Goal: Information Seeking & Learning: Learn about a topic

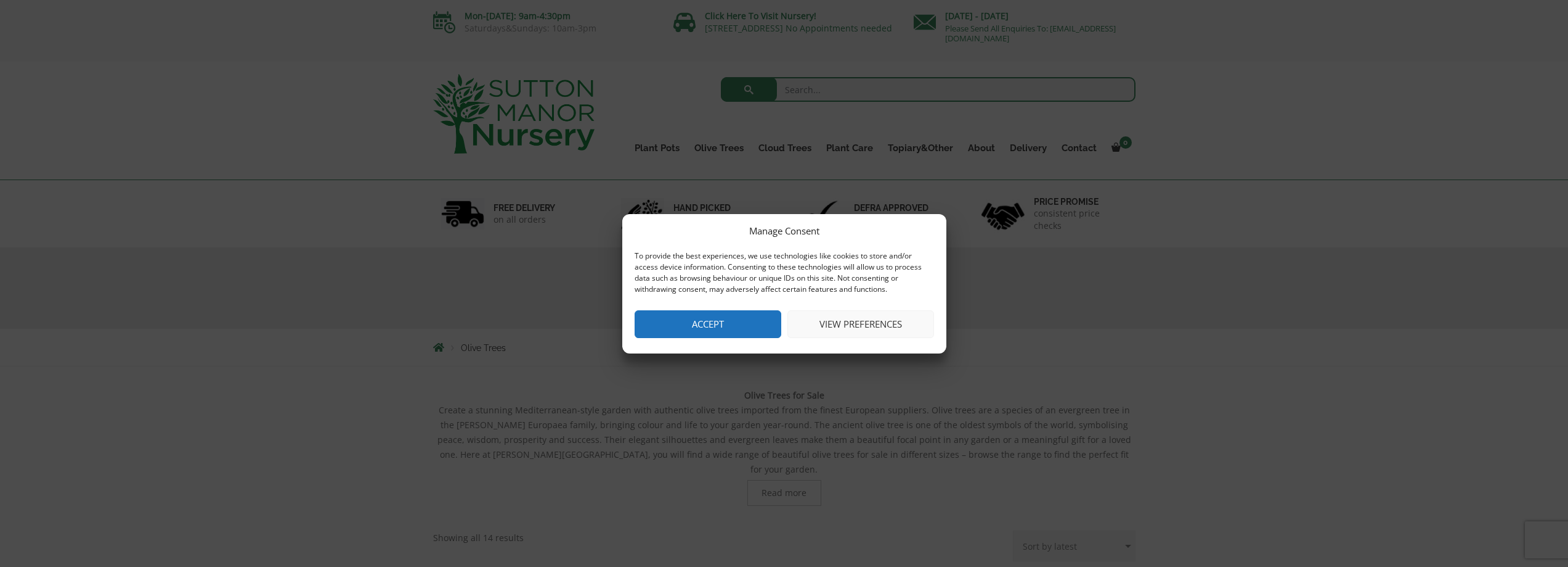
click at [724, 323] on button "Accept" at bounding box center [708, 324] width 146 height 28
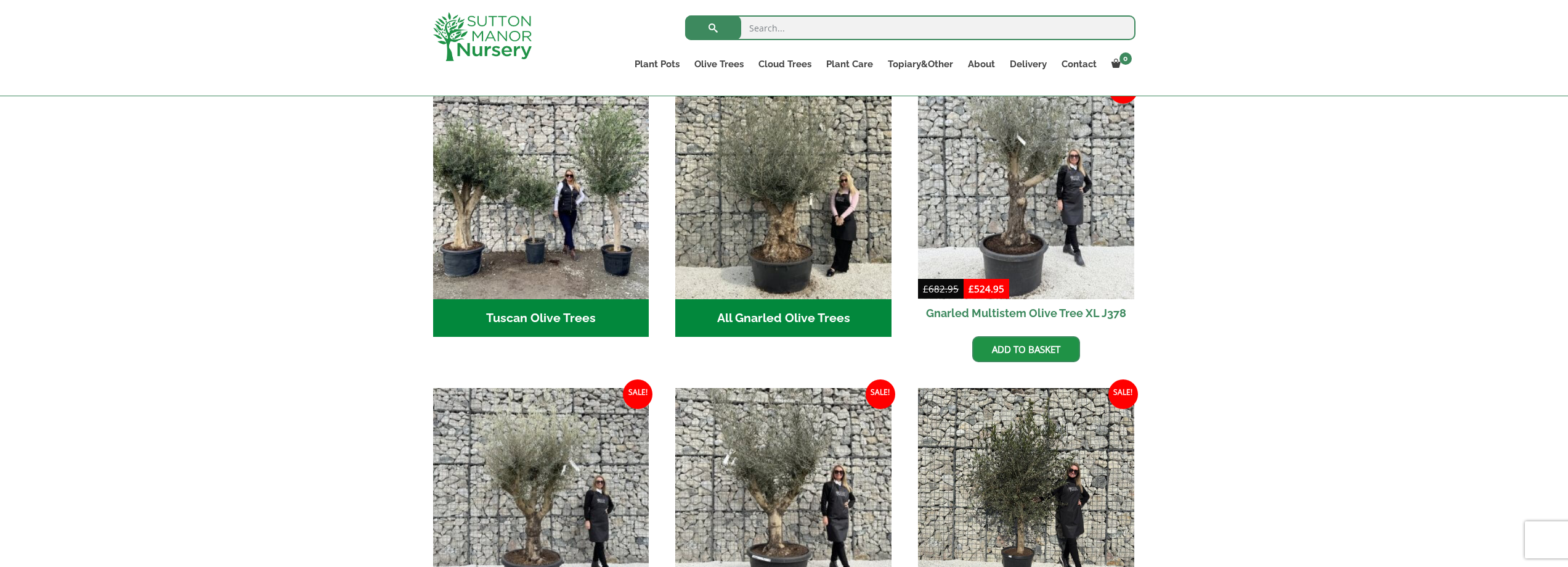
scroll to position [348, 0]
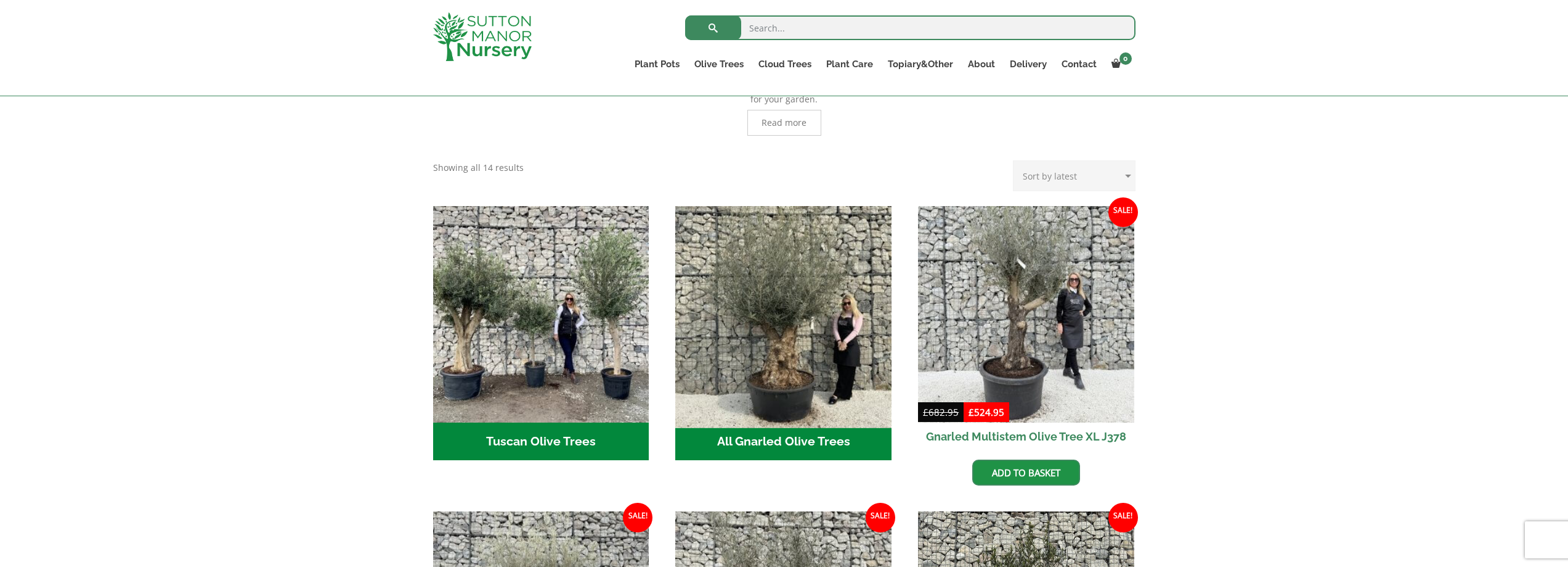
click at [806, 304] on img "Visit product category All Gnarled Olive Trees" at bounding box center [784, 313] width 226 height 227
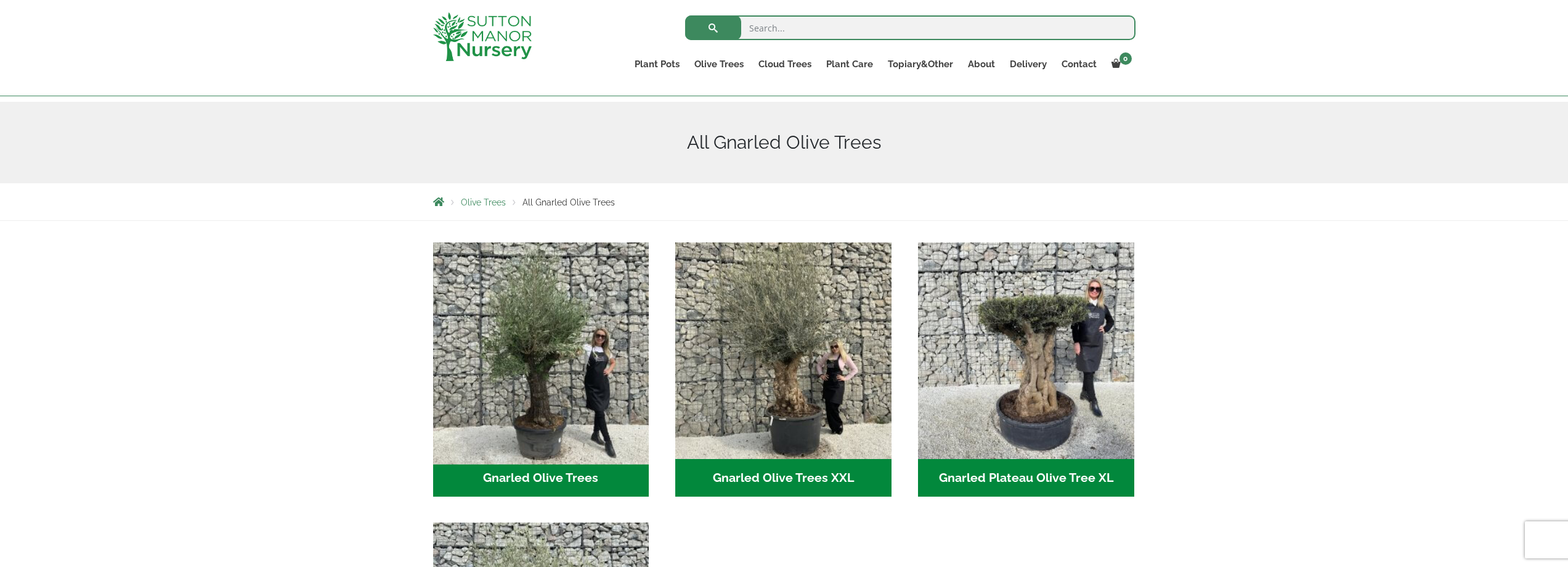
scroll to position [225, 0]
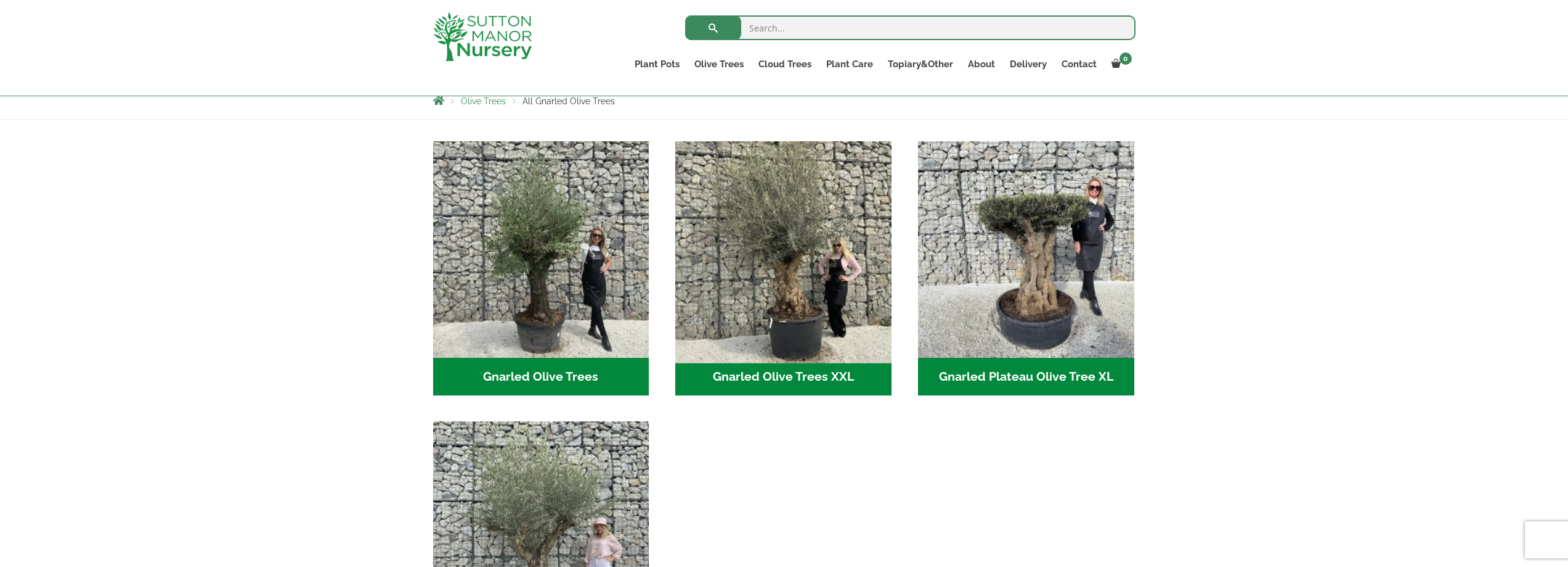
click at [781, 298] on img "Visit product category Gnarled Olive Trees XXL" at bounding box center [784, 249] width 226 height 227
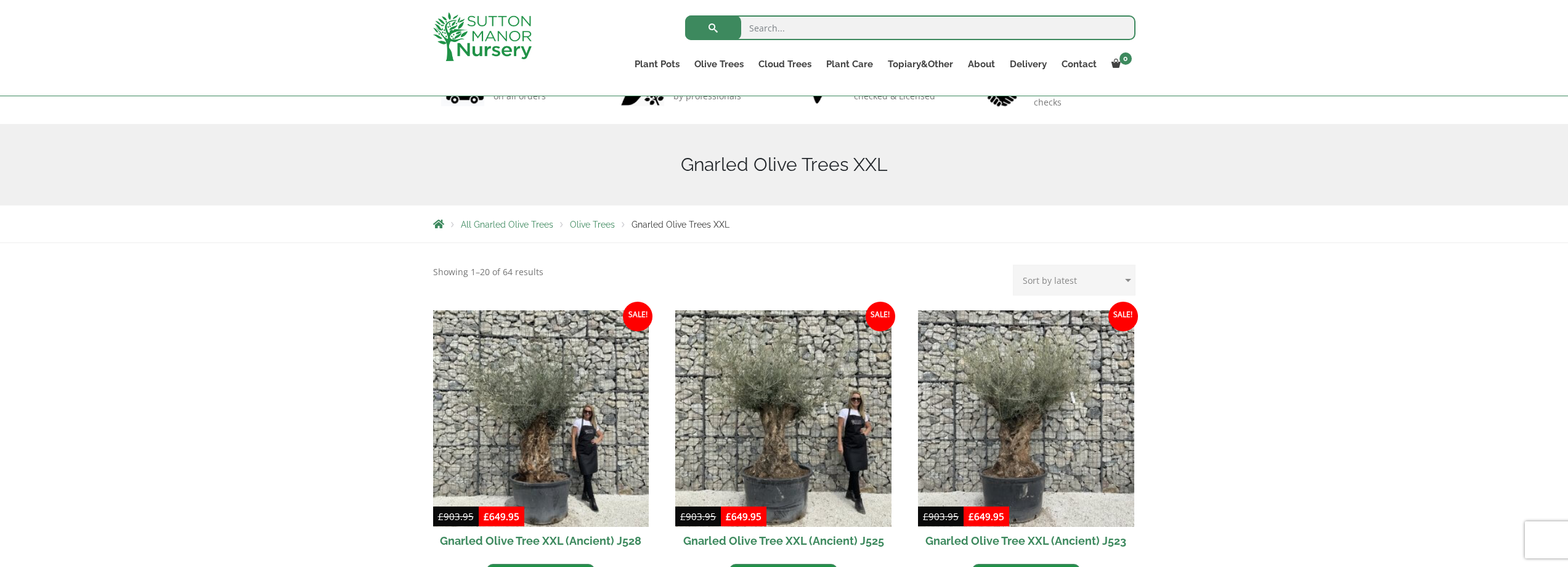
scroll to position [225, 0]
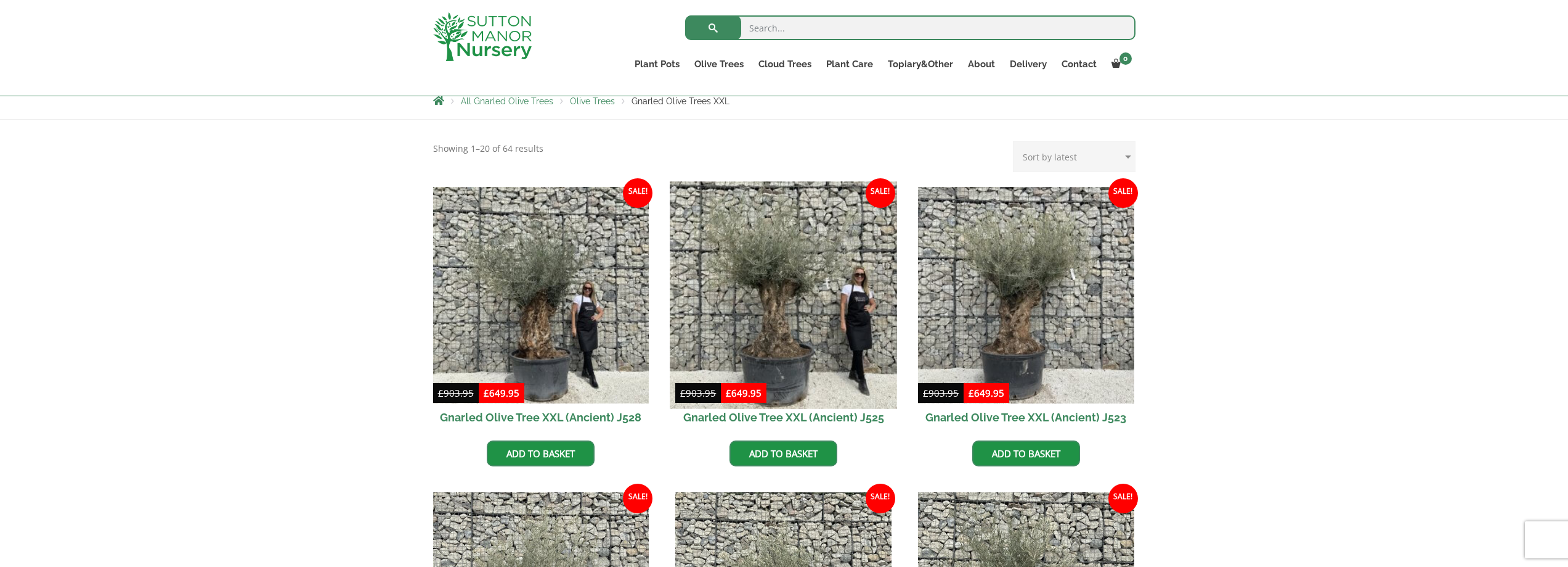
click at [775, 313] on img at bounding box center [784, 294] width 226 height 227
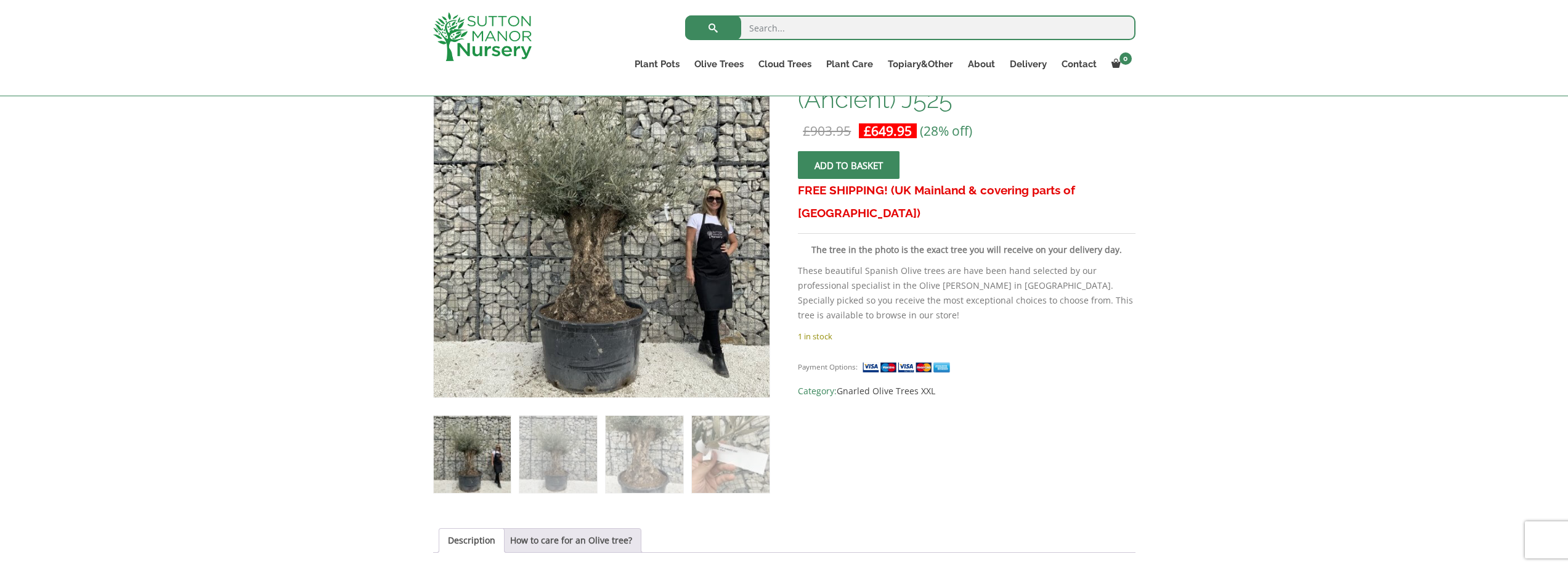
scroll to position [348, 0]
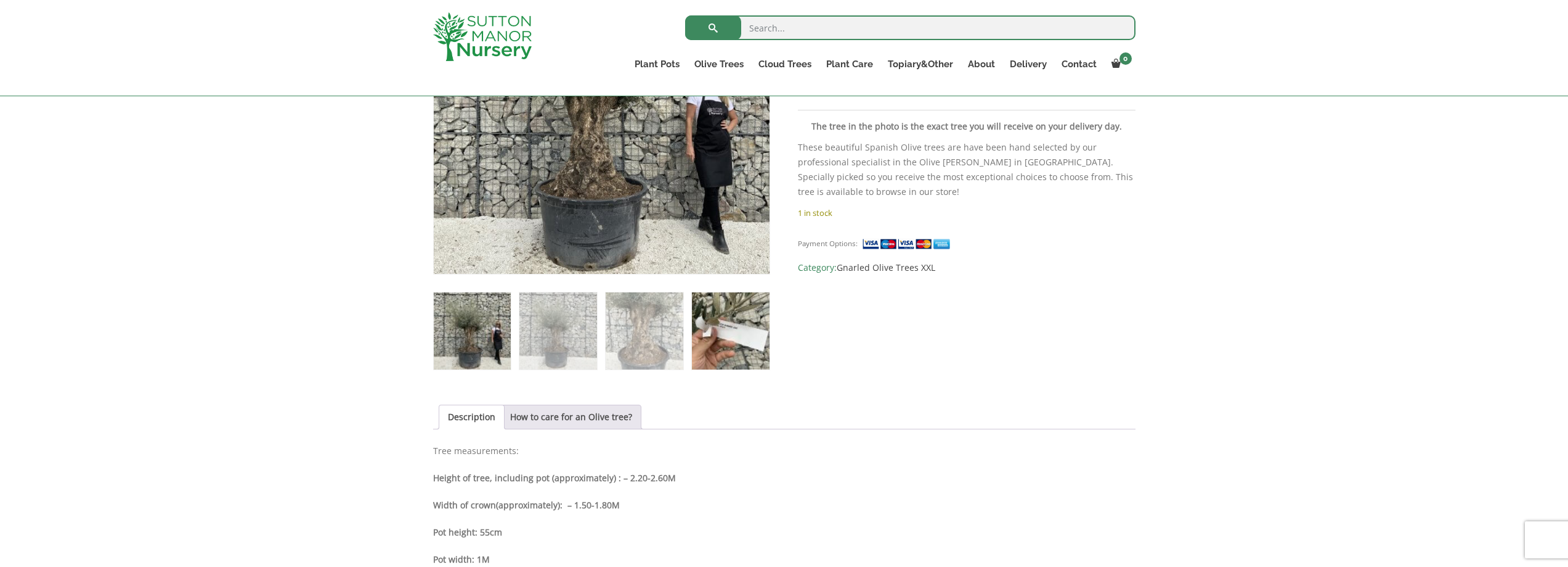
click at [743, 331] on img at bounding box center [731, 331] width 77 height 77
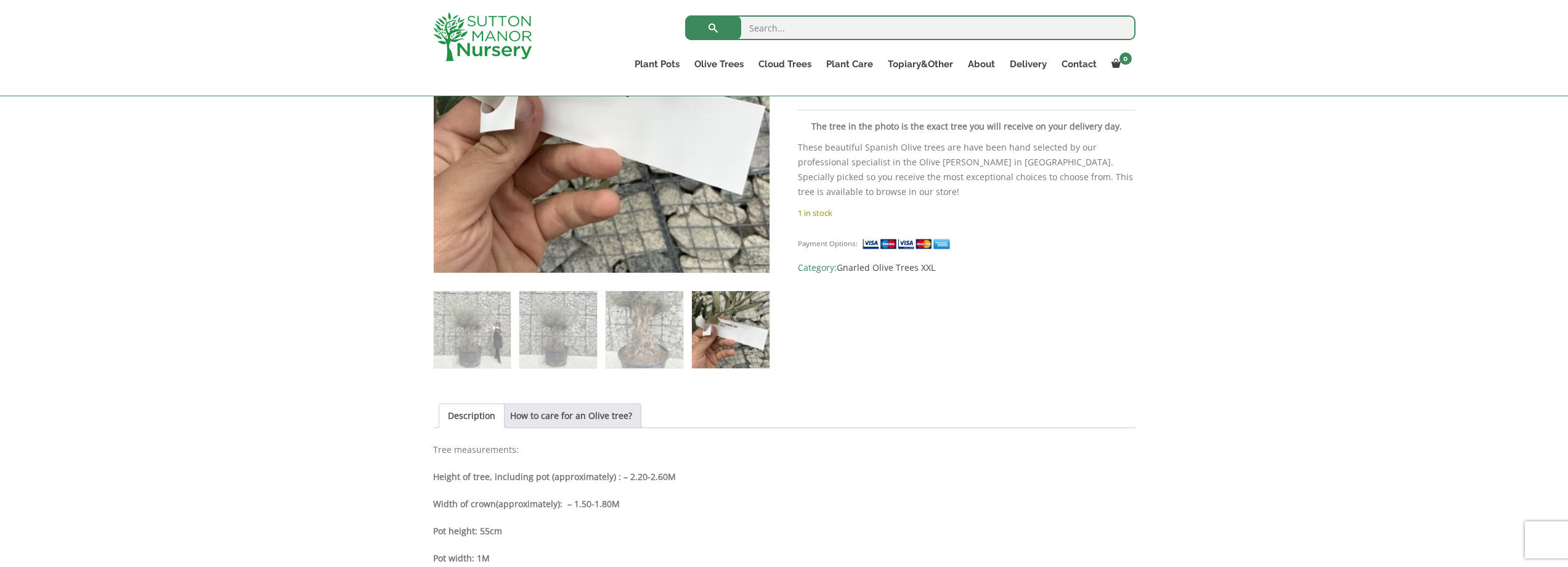
scroll to position [225, 0]
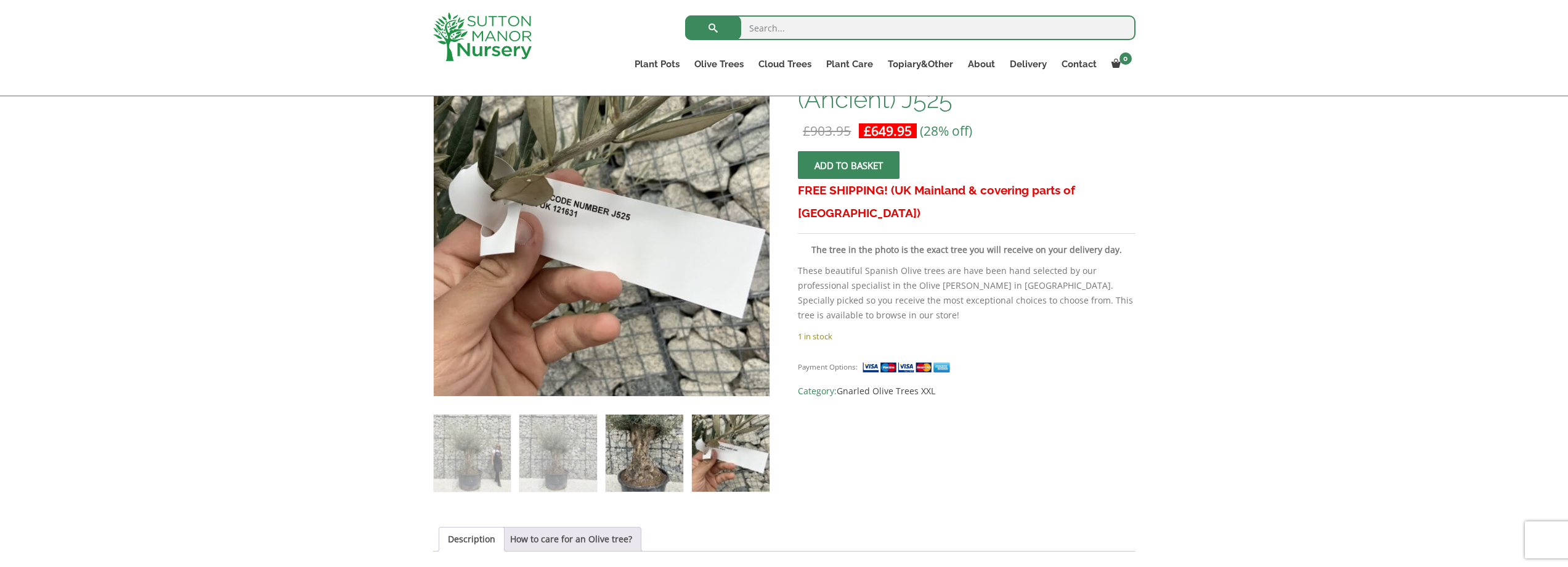
click at [638, 456] on img at bounding box center [645, 453] width 77 height 77
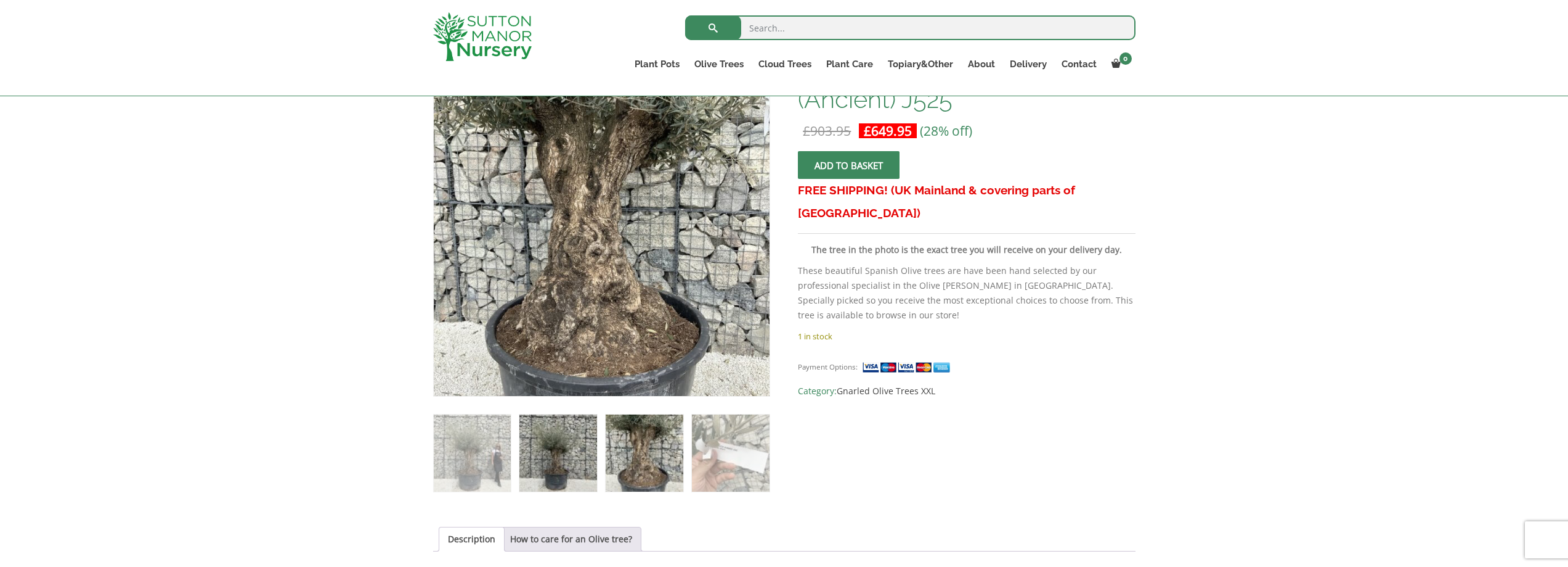
click at [541, 441] on img at bounding box center [558, 453] width 77 height 77
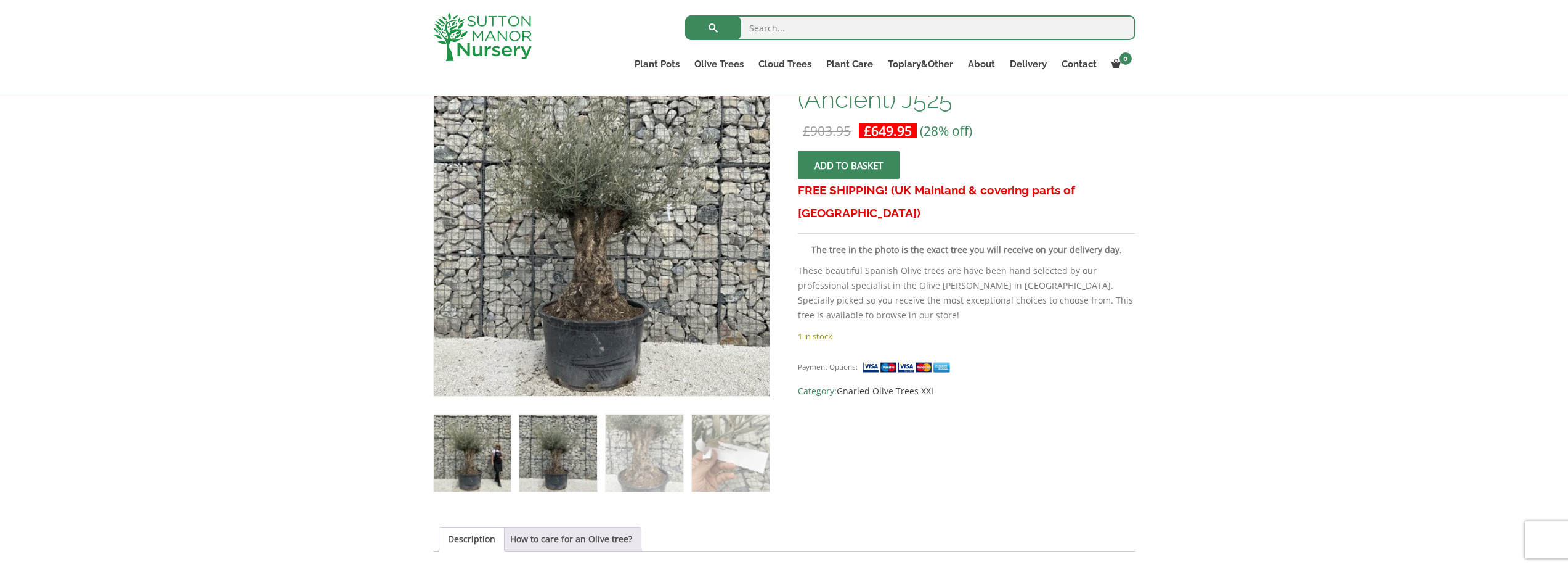
click at [494, 443] on img at bounding box center [472, 453] width 77 height 77
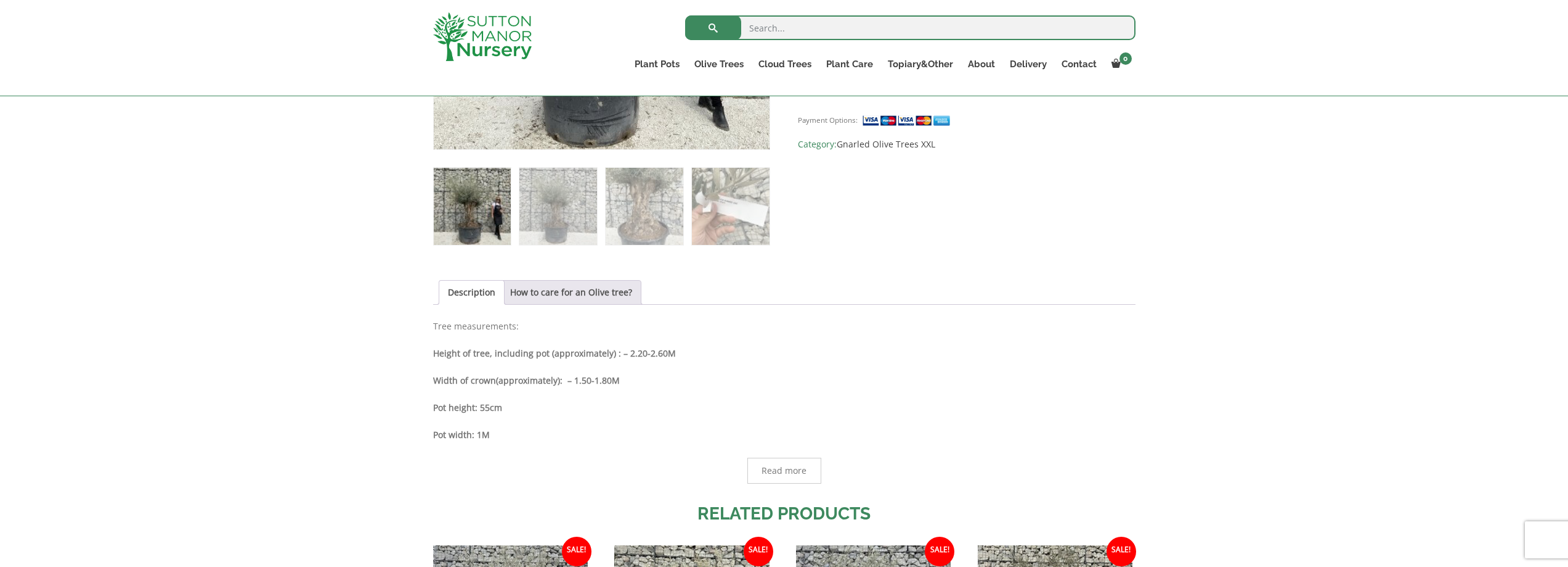
scroll to position [594, 0]
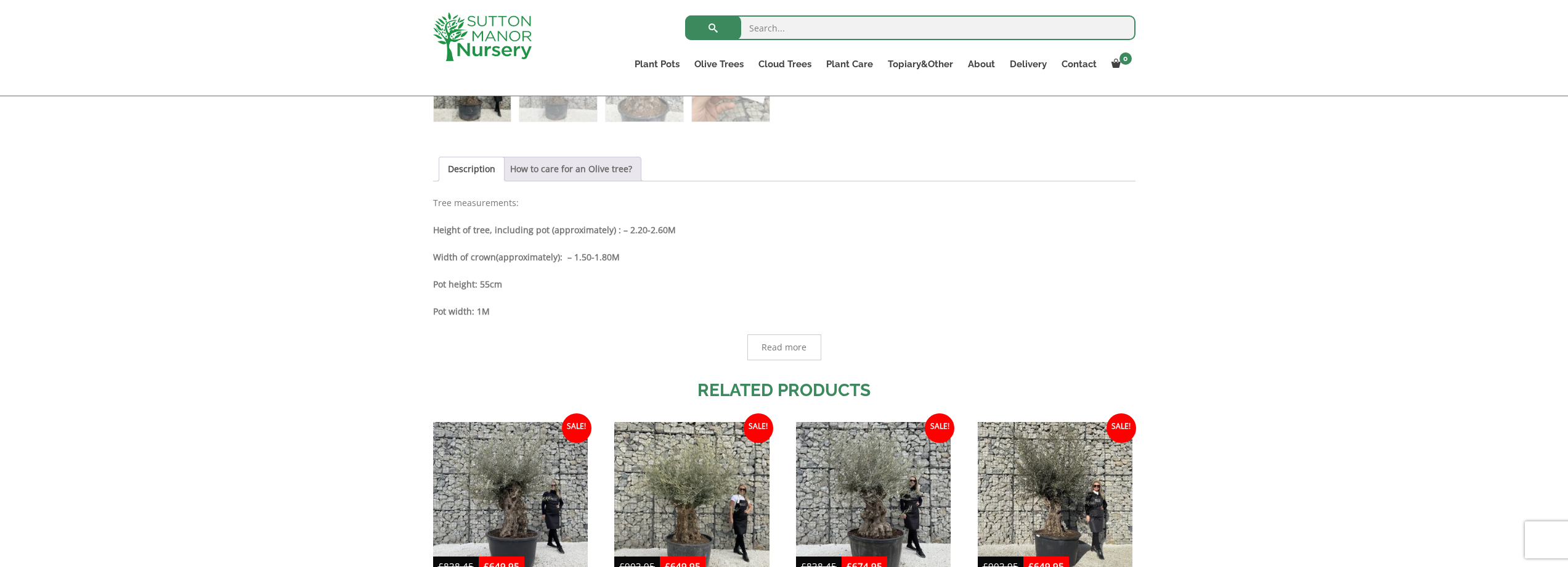
click at [562, 170] on link "How to care for an Olive tree?" at bounding box center [571, 169] width 122 height 23
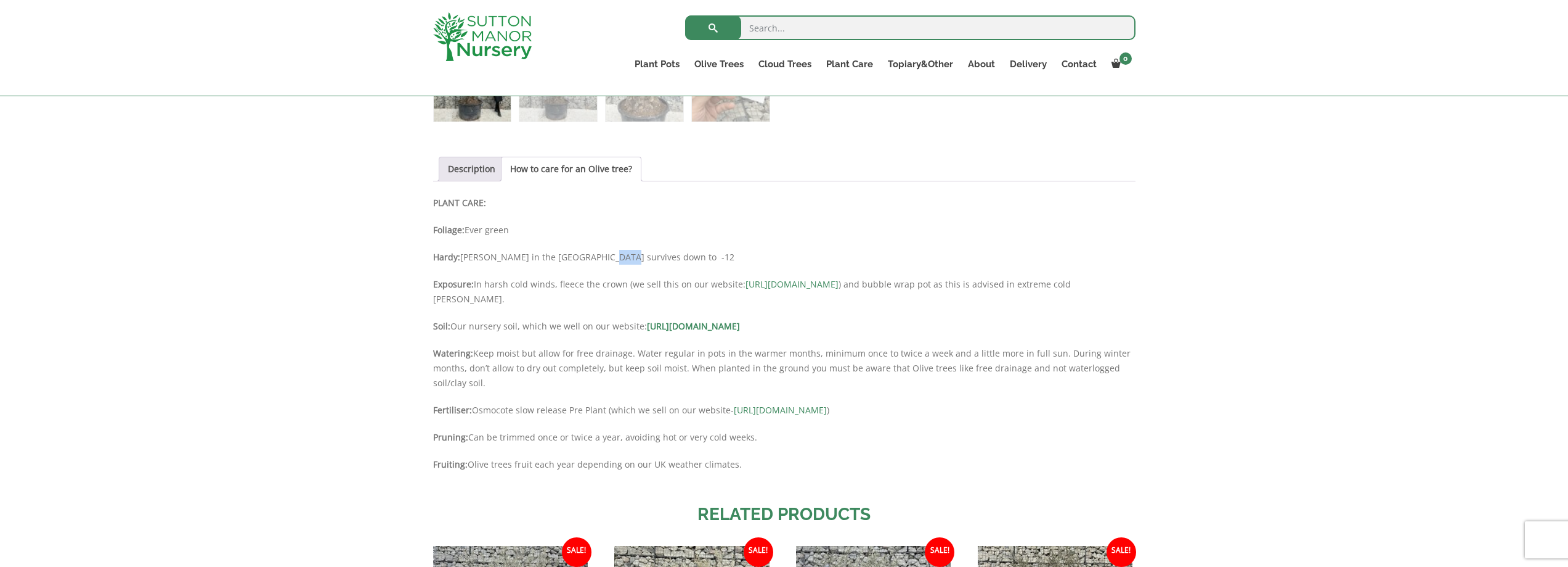
drag, startPoint x: 638, startPoint y: 262, endPoint x: 598, endPoint y: 259, distance: 40.1
click at [598, 259] on p "Hardy: Hardy in the UK survives down to -12" at bounding box center [784, 256] width 703 height 14
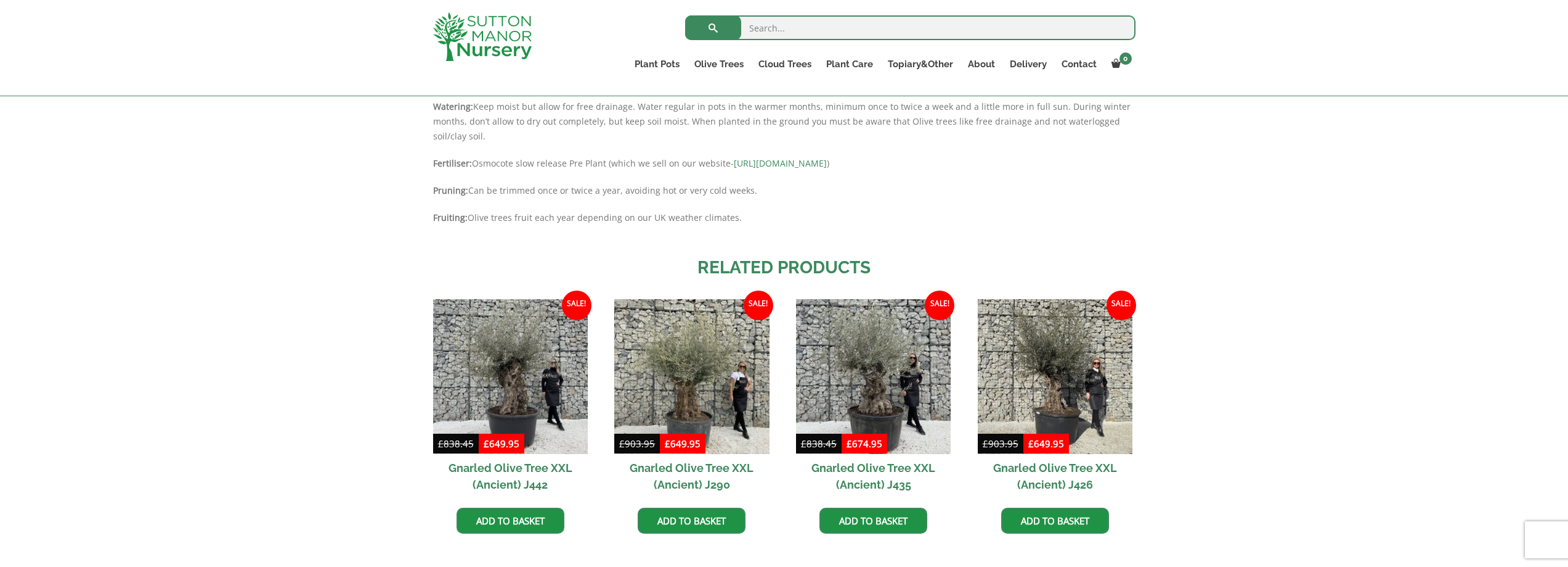
scroll to position [964, 0]
